Goal: Task Accomplishment & Management: Manage account settings

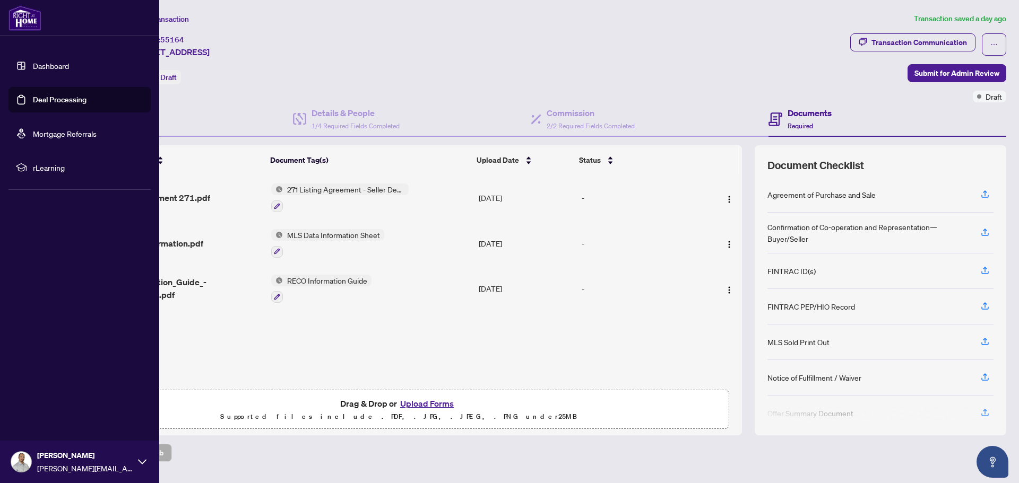
click at [25, 14] on img at bounding box center [24, 17] width 33 height 25
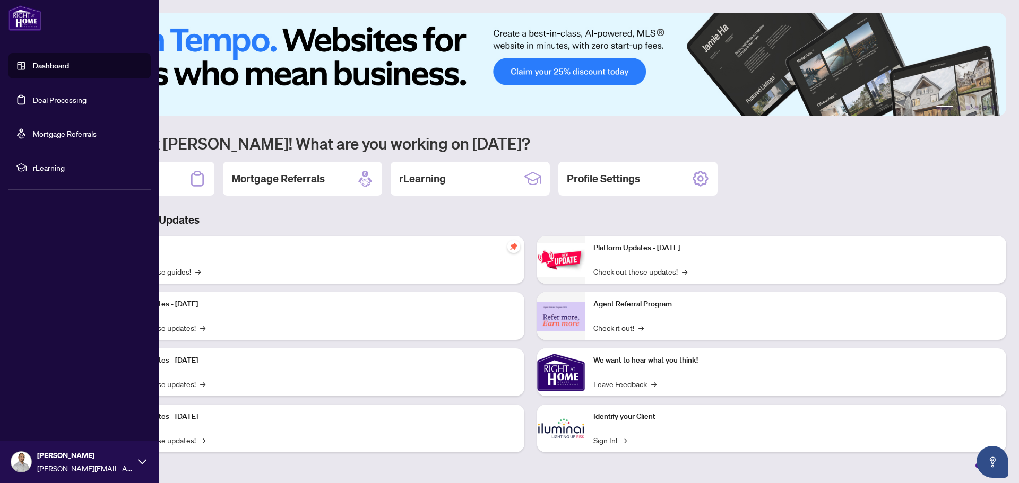
click at [23, 20] on img at bounding box center [24, 17] width 33 height 25
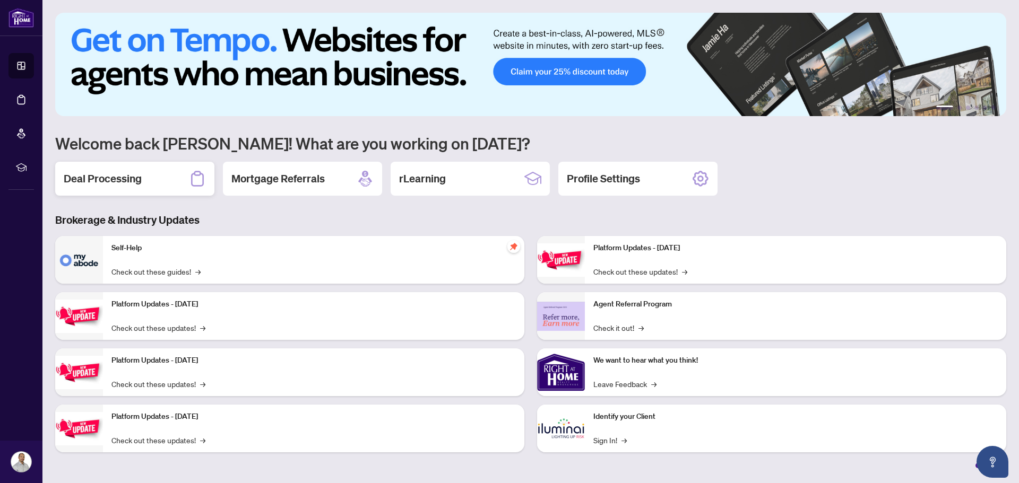
click at [98, 175] on h2 "Deal Processing" at bounding box center [103, 178] width 78 height 15
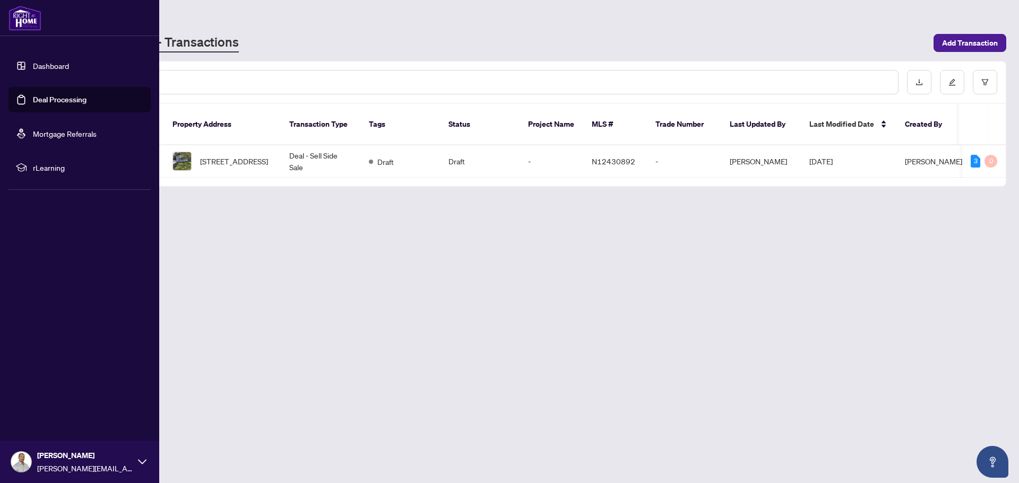
click at [44, 99] on link "Deal Processing" at bounding box center [60, 100] width 54 height 10
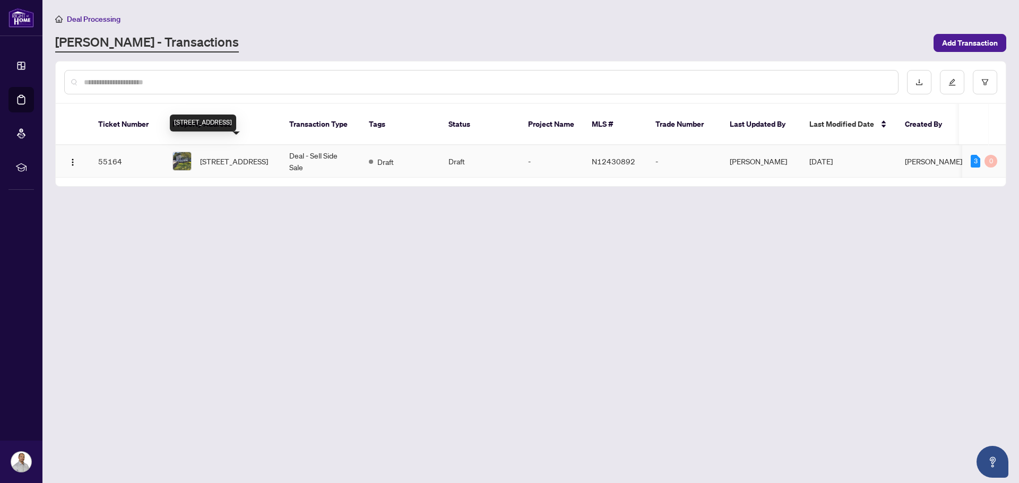
click at [247, 155] on span "[STREET_ADDRESS]" at bounding box center [234, 161] width 68 height 12
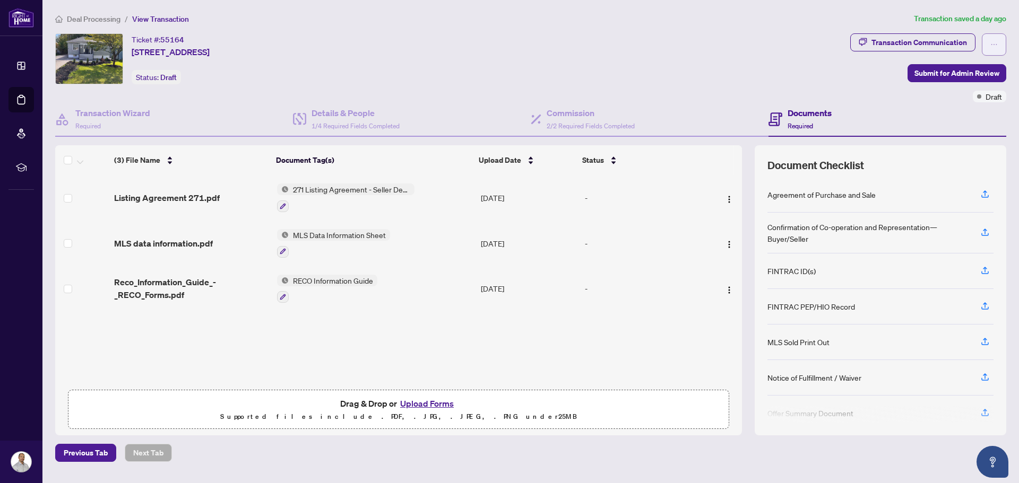
click at [994, 41] on icon "ellipsis" at bounding box center [993, 44] width 7 height 7
click at [952, 105] on span "Delete Transaction" at bounding box center [956, 103] width 81 height 12
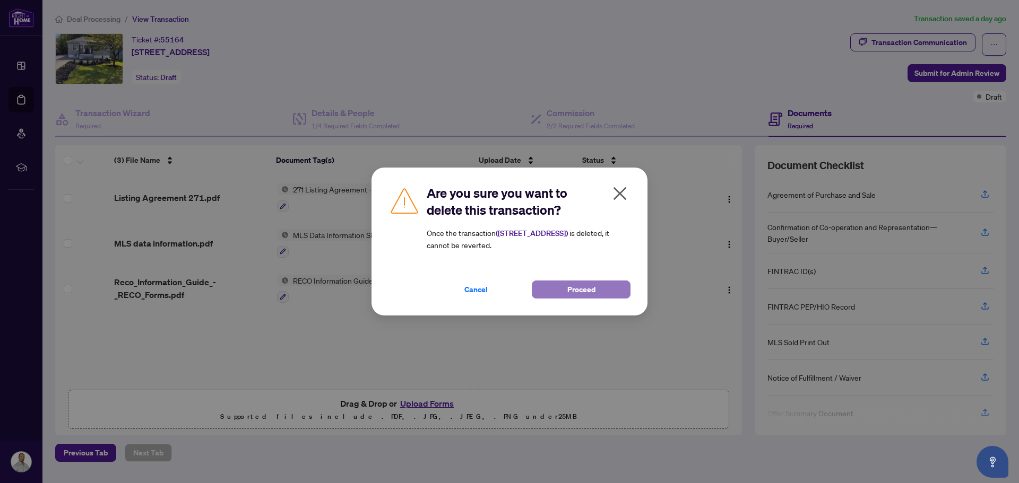
click at [578, 290] on span "Proceed" at bounding box center [581, 289] width 28 height 17
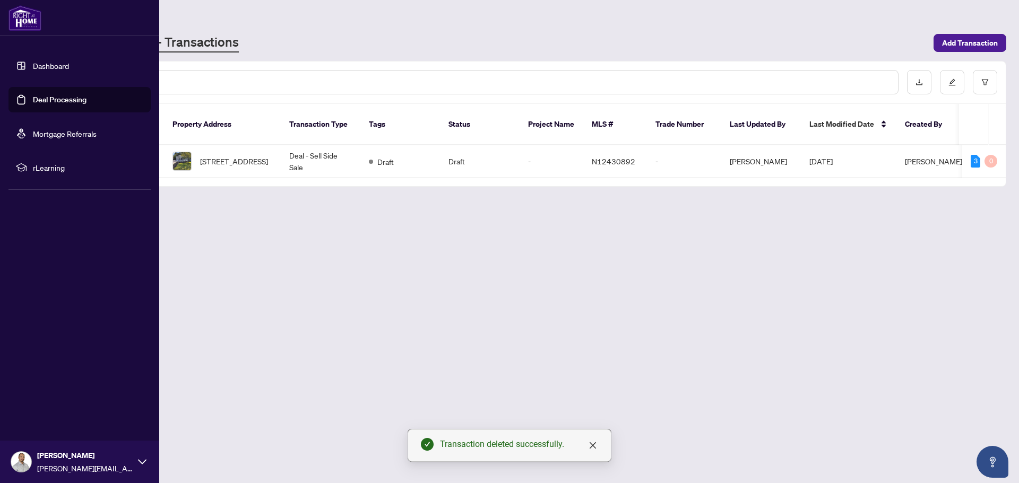
click at [48, 67] on link "Dashboard" at bounding box center [51, 66] width 36 height 10
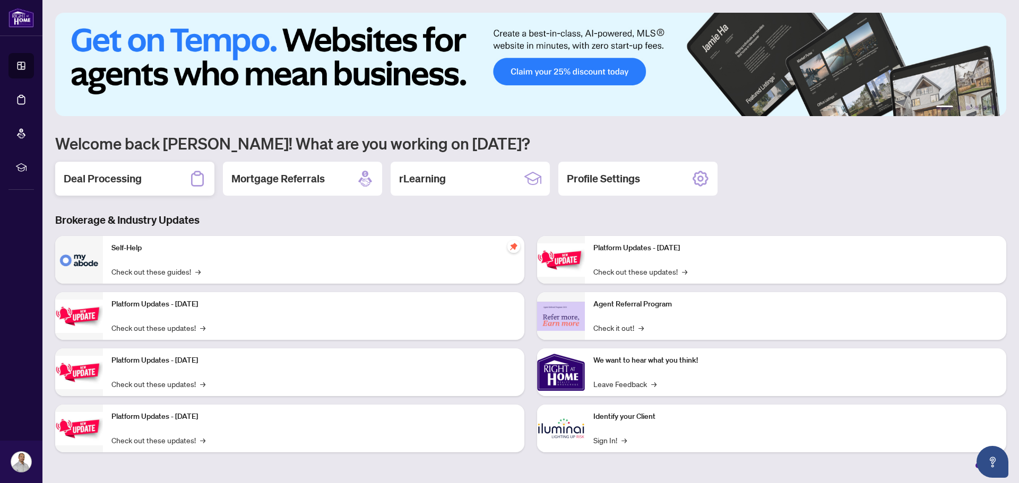
click at [104, 179] on h2 "Deal Processing" at bounding box center [103, 178] width 78 height 15
